Goal: Task Accomplishment & Management: Complete application form

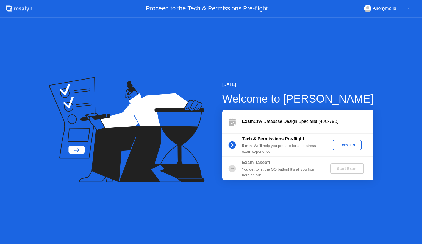
click at [347, 148] on button "Let's Go" at bounding box center [346, 145] width 29 height 10
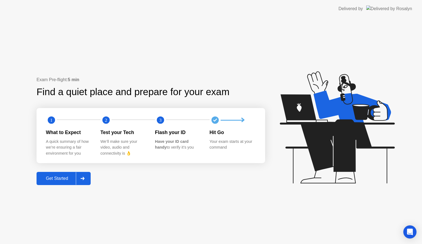
click at [85, 175] on div at bounding box center [82, 178] width 13 height 13
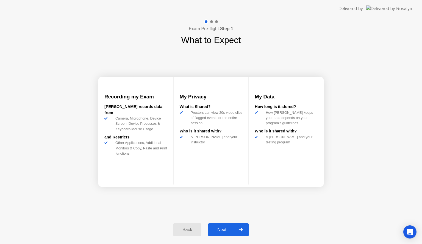
click at [234, 230] on div at bounding box center [240, 230] width 13 height 13
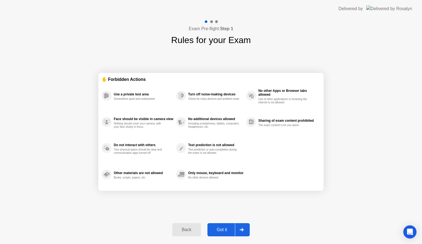
click at [234, 230] on div "Got it" at bounding box center [222, 230] width 26 height 5
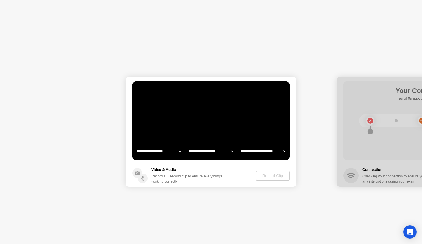
select select "**********"
select select "*******"
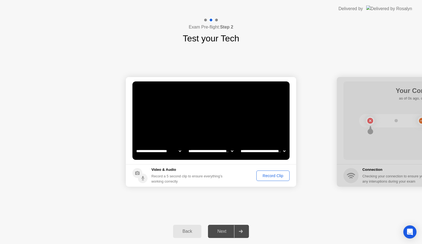
click at [267, 178] on div "Record Clip" at bounding box center [272, 176] width 29 height 4
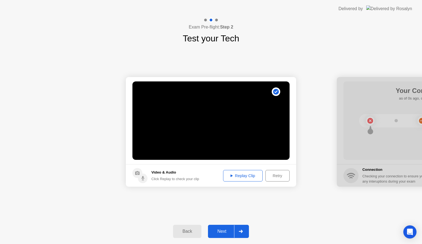
click at [238, 170] on footer "Video & Audio Click Replay to check your clip Replay Clip Retry" at bounding box center [211, 175] width 170 height 23
click at [239, 227] on div at bounding box center [240, 231] width 13 height 13
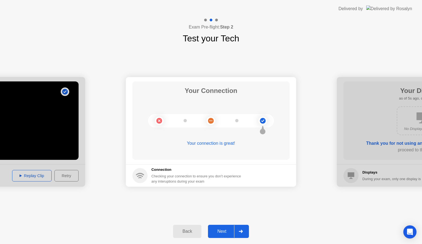
click at [239, 227] on div at bounding box center [240, 231] width 13 height 13
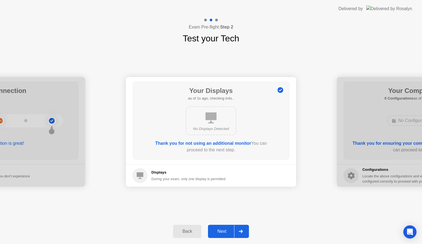
click at [239, 227] on div at bounding box center [240, 231] width 13 height 13
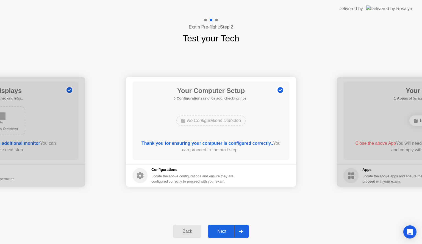
click at [239, 227] on div at bounding box center [240, 231] width 13 height 13
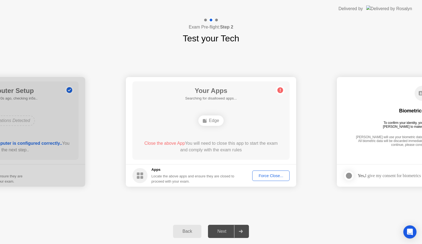
click at [264, 179] on button "Force Close..." at bounding box center [270, 176] width 37 height 10
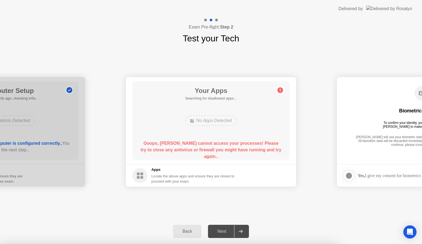
click at [325, 244] on div at bounding box center [211, 244] width 422 height 0
click at [275, 244] on div at bounding box center [211, 244] width 422 height 0
click at [189, 229] on div "Back" at bounding box center [187, 231] width 25 height 5
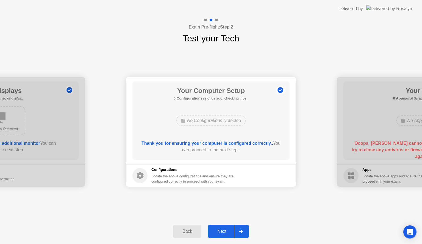
click at [217, 232] on div "Next" at bounding box center [221, 231] width 24 height 5
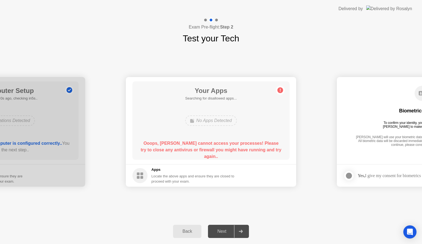
click at [191, 234] on div "Back" at bounding box center [187, 231] width 25 height 5
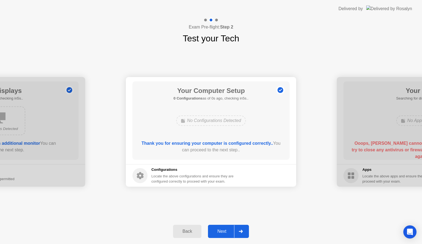
click at [232, 232] on div "Next" at bounding box center [221, 231] width 24 height 5
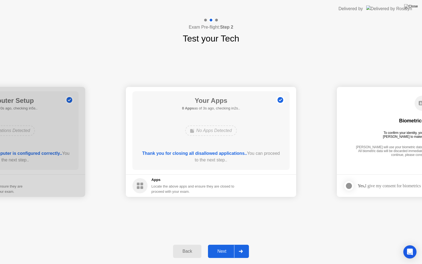
click at [242, 244] on div at bounding box center [240, 251] width 13 height 13
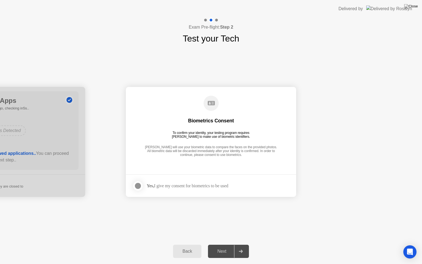
click at [137, 183] on div at bounding box center [138, 185] width 7 height 7
click at [237, 244] on div at bounding box center [240, 251] width 13 height 13
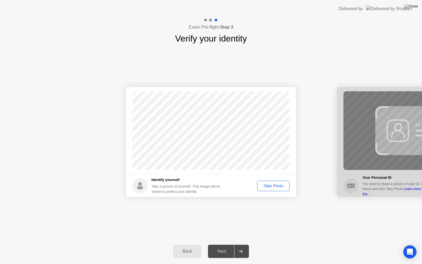
click at [275, 187] on div "Take Photo" at bounding box center [273, 185] width 29 height 4
click at [239, 244] on div at bounding box center [240, 251] width 13 height 13
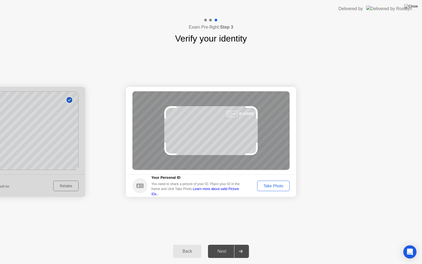
click at [268, 183] on div "Take Photo" at bounding box center [273, 185] width 29 height 4
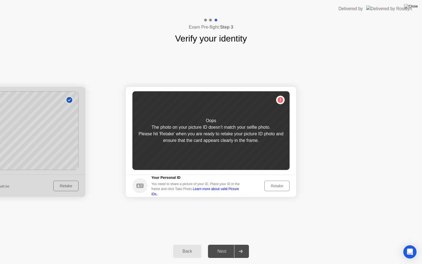
click at [273, 185] on div "Retake" at bounding box center [276, 185] width 21 height 4
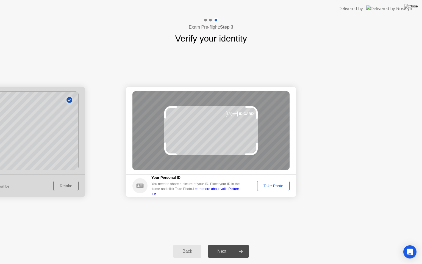
click at [273, 185] on div "Take Photo" at bounding box center [273, 185] width 29 height 4
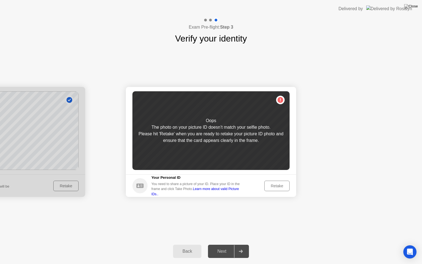
click at [180, 244] on div "Back" at bounding box center [187, 250] width 25 height 5
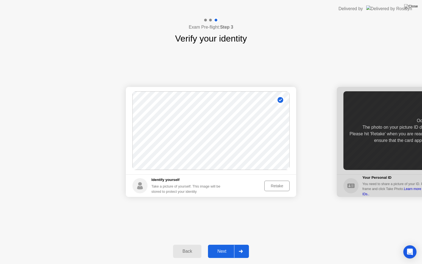
click at [270, 184] on div "Retake" at bounding box center [276, 185] width 21 height 4
click at [270, 184] on div "Take Photo" at bounding box center [273, 185] width 29 height 4
click at [239, 244] on div at bounding box center [240, 251] width 13 height 13
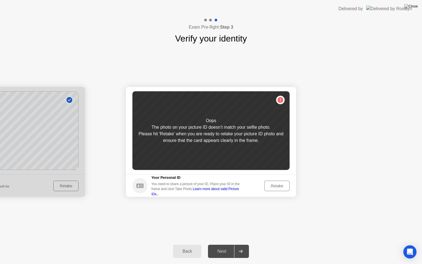
click at [278, 186] on div "Retake" at bounding box center [276, 185] width 21 height 4
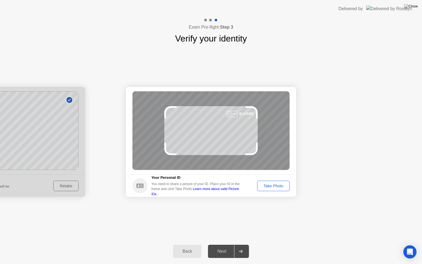
click at [278, 186] on div "Take Photo" at bounding box center [273, 185] width 29 height 4
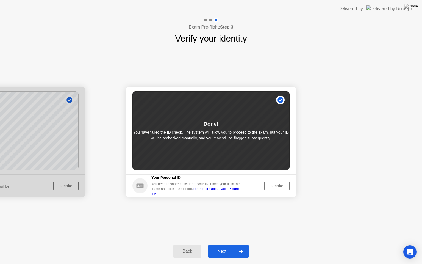
click at [240, 244] on icon at bounding box center [241, 250] width 4 height 3
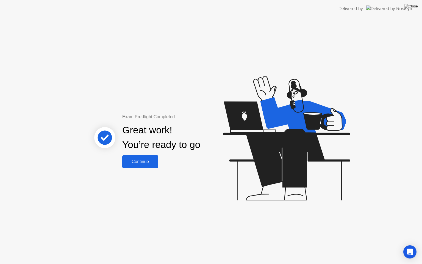
click at [141, 165] on button "Continue" at bounding box center [140, 161] width 36 height 13
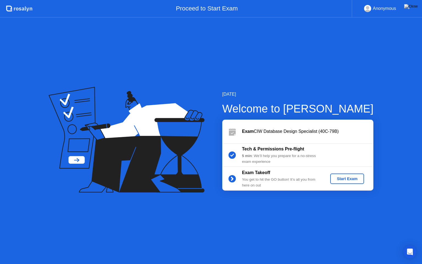
click at [340, 176] on div "Start Exam" at bounding box center [346, 178] width 29 height 4
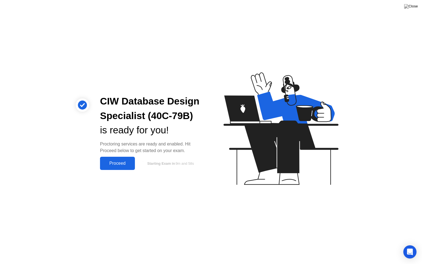
click at [112, 161] on div "Proceed" at bounding box center [118, 163] width 32 height 5
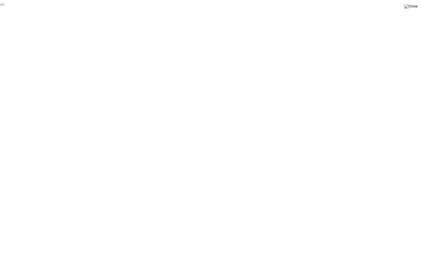
click at [4, 5] on button "End Proctoring Session" at bounding box center [2, 5] width 4 height 2
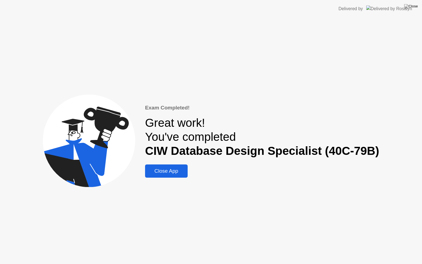
click at [178, 172] on div "Close App" at bounding box center [166, 171] width 39 height 6
